Goal: Task Accomplishment & Management: Complete application form

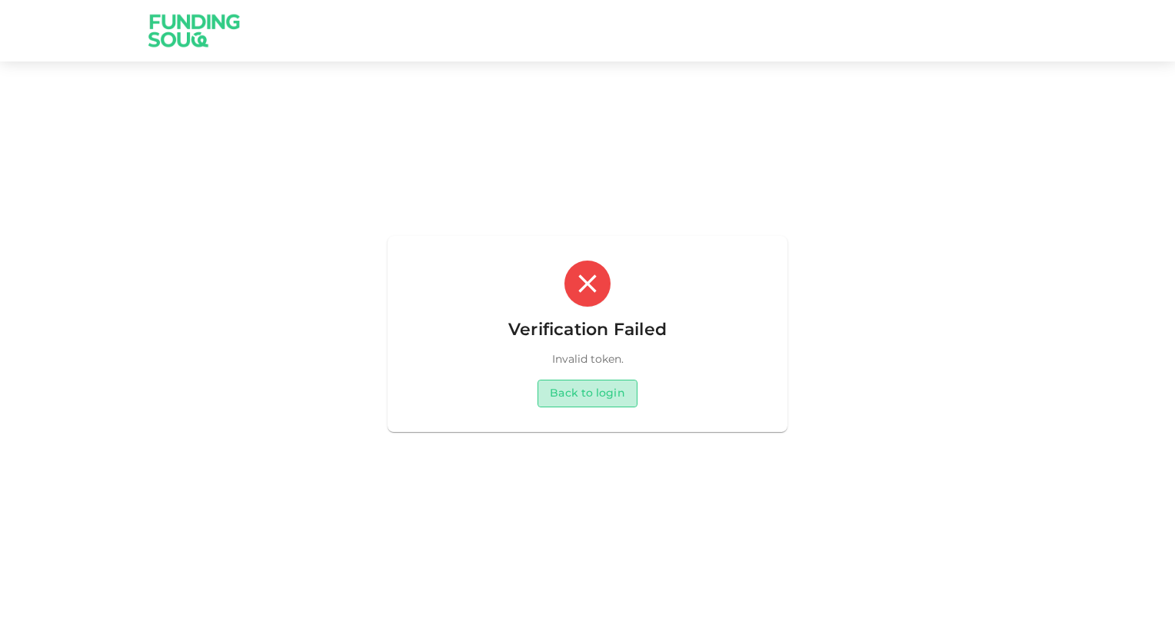
click at [606, 396] on button "Back to login" at bounding box center [586, 394] width 99 height 28
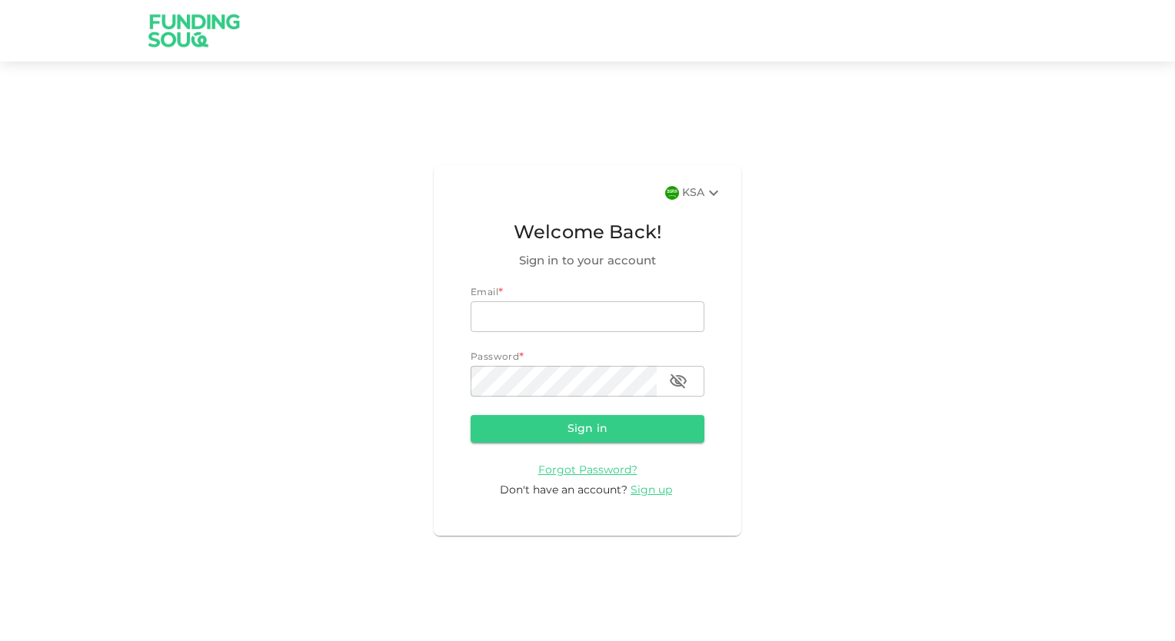
type input "[EMAIL_ADDRESS][DOMAIN_NAME]"
